Goal: Answer question/provide support

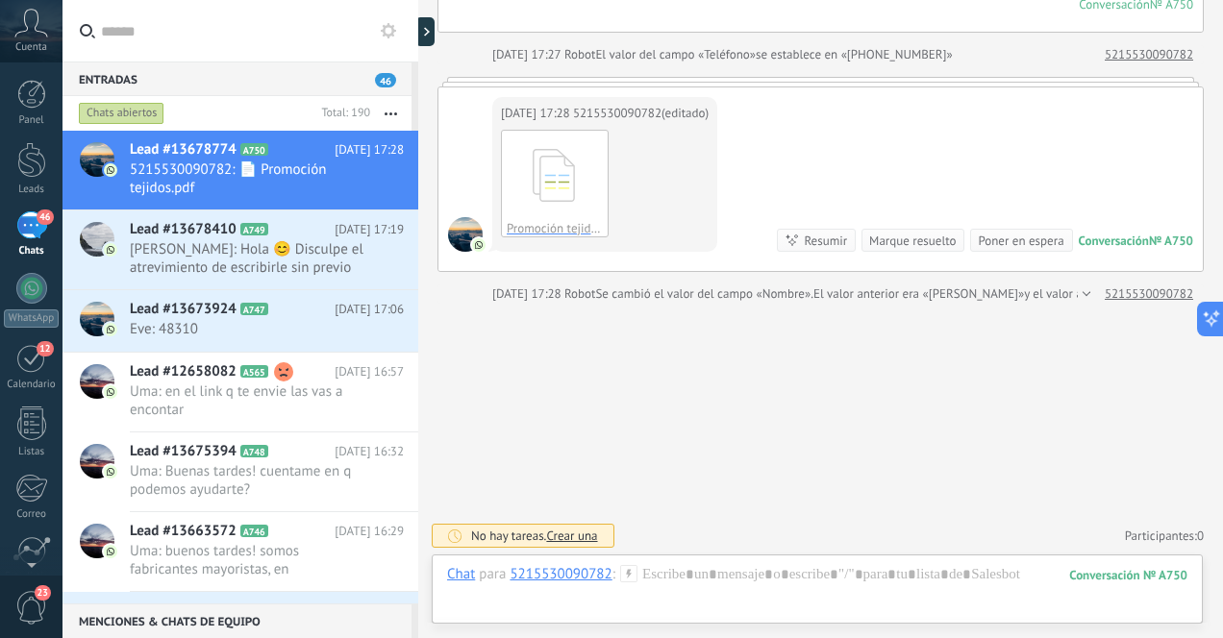
click at [35, 239] on div "46" at bounding box center [31, 226] width 31 height 28
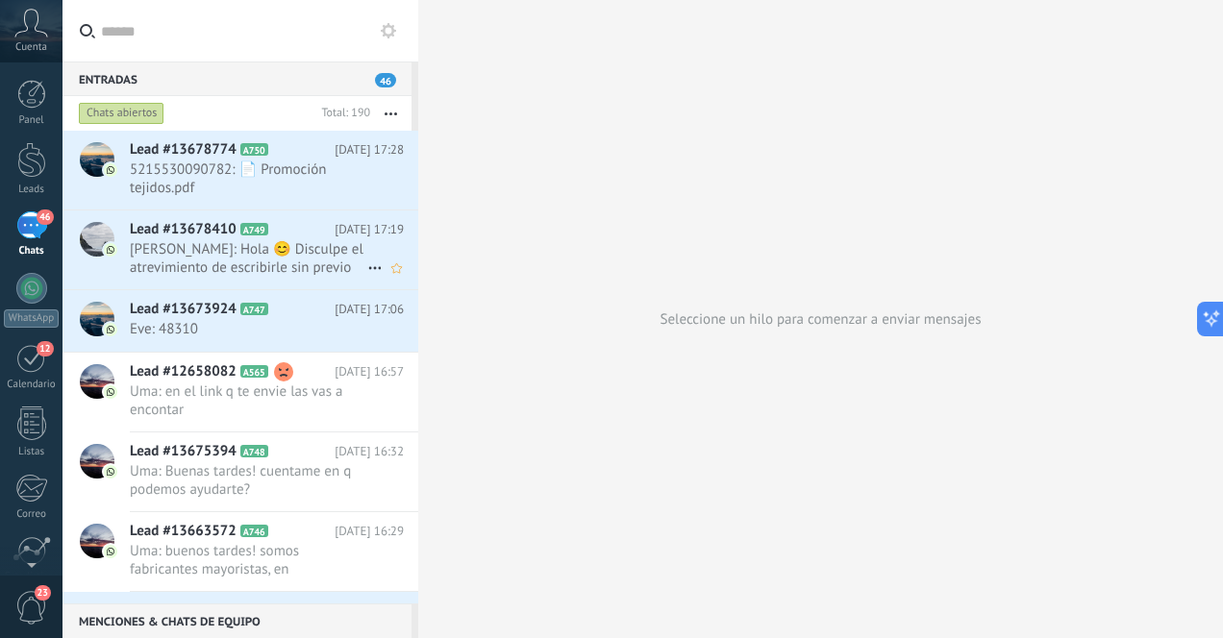
click at [369, 268] on icon at bounding box center [374, 268] width 23 height 23
click at [425, 319] on span "Conversación cerrada" at bounding box center [460, 316] width 131 height 38
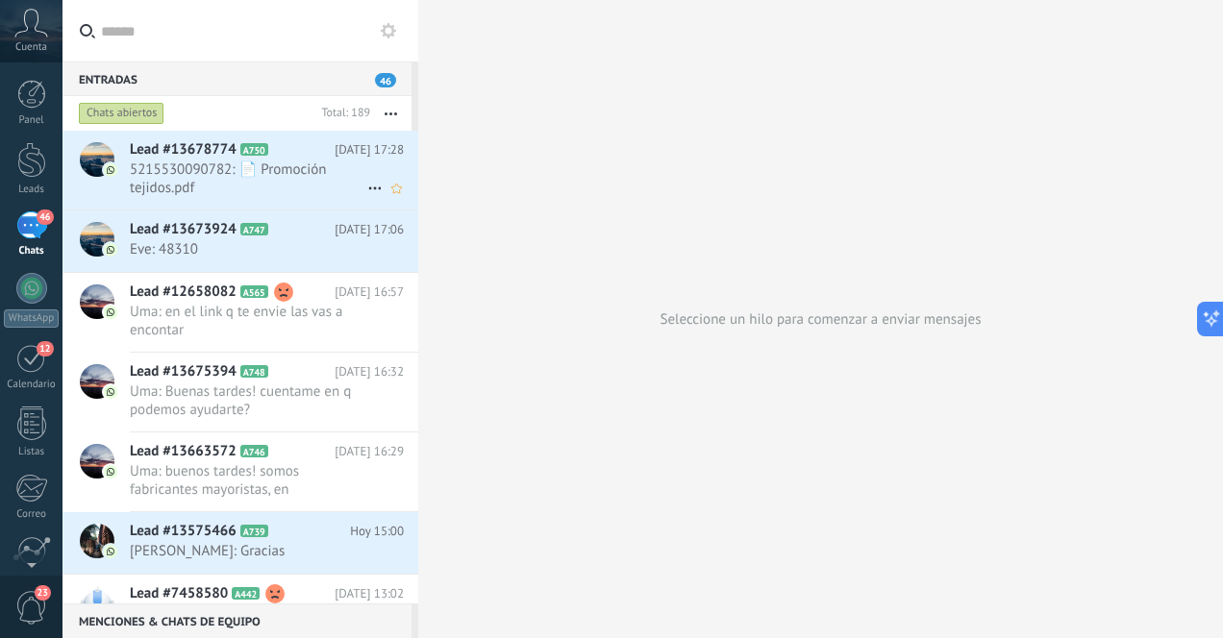
click at [369, 187] on icon at bounding box center [374, 188] width 23 height 23
click at [416, 237] on span "Conversación cerrada" at bounding box center [460, 236] width 131 height 38
